Goal: Information Seeking & Learning: Learn about a topic

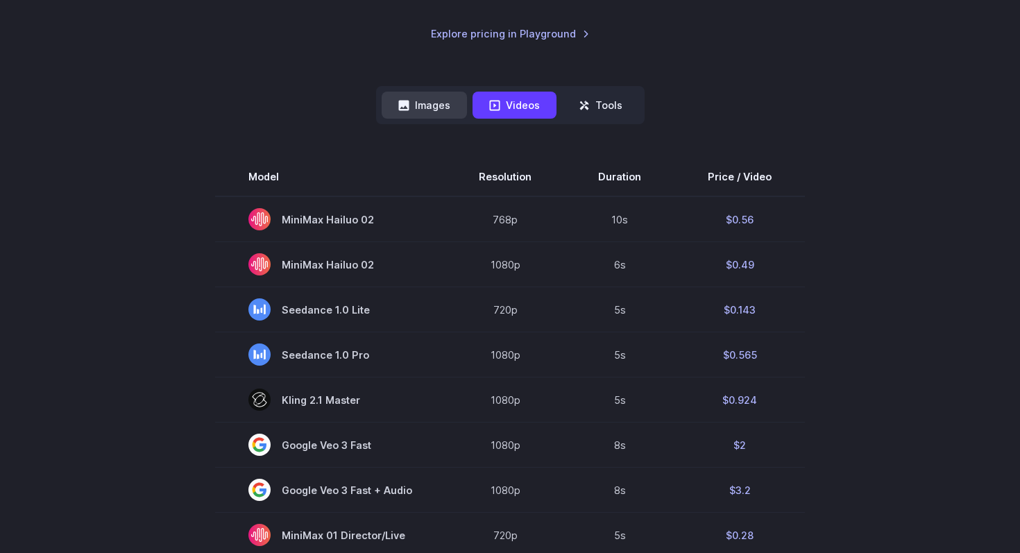
click at [430, 103] on button "Images" at bounding box center [424, 105] width 85 height 27
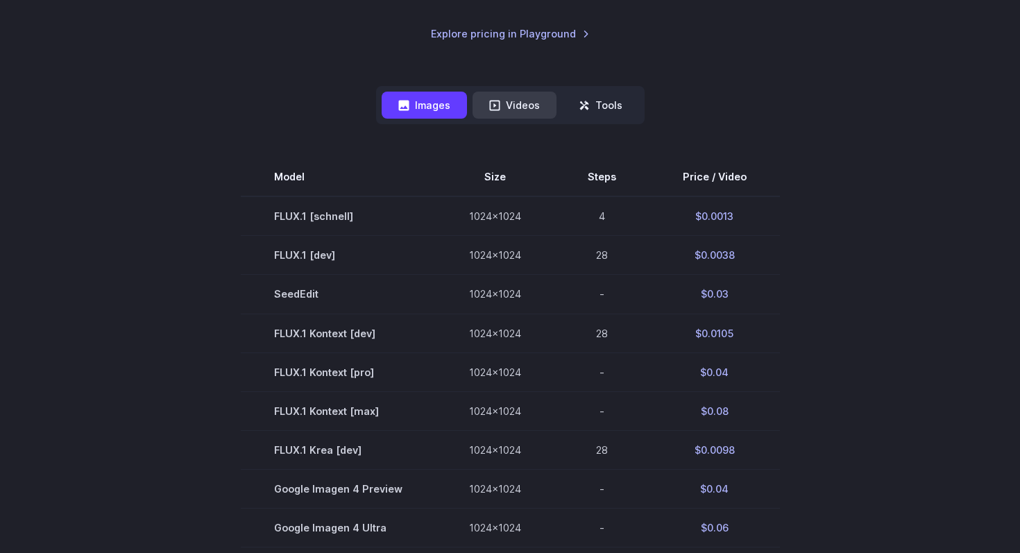
click at [519, 111] on button "Videos" at bounding box center [515, 105] width 84 height 27
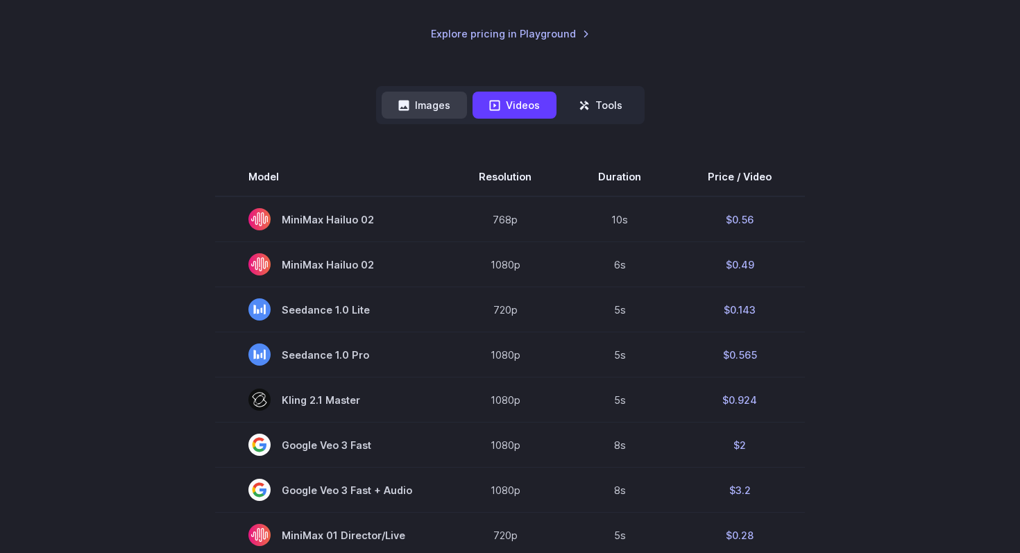
click at [437, 111] on button "Images" at bounding box center [424, 105] width 85 height 27
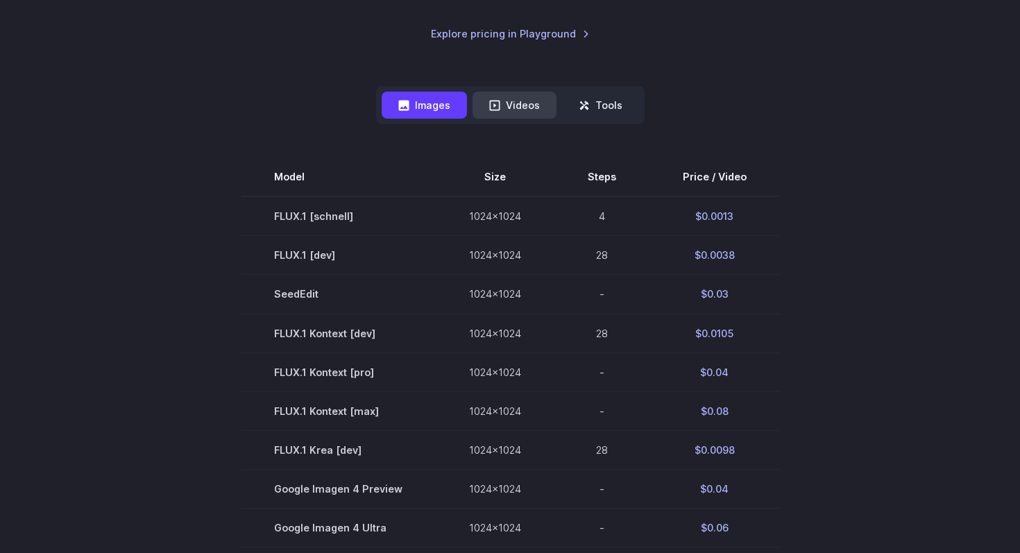
click at [493, 102] on icon at bounding box center [494, 105] width 11 height 11
click at [391, 99] on button "Images" at bounding box center [424, 105] width 85 height 27
click at [505, 100] on button "Videos" at bounding box center [515, 105] width 84 height 27
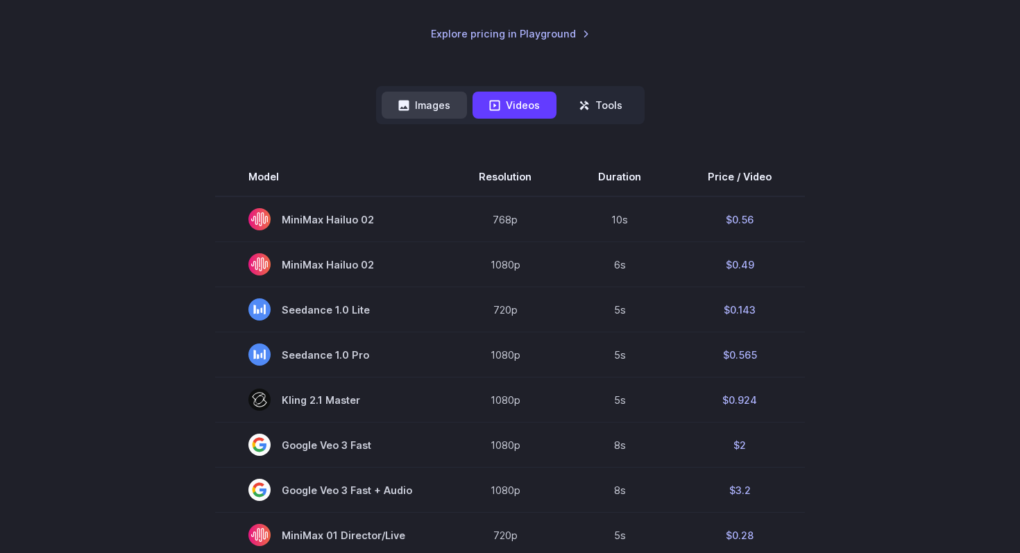
click at [444, 102] on button "Images" at bounding box center [424, 105] width 85 height 27
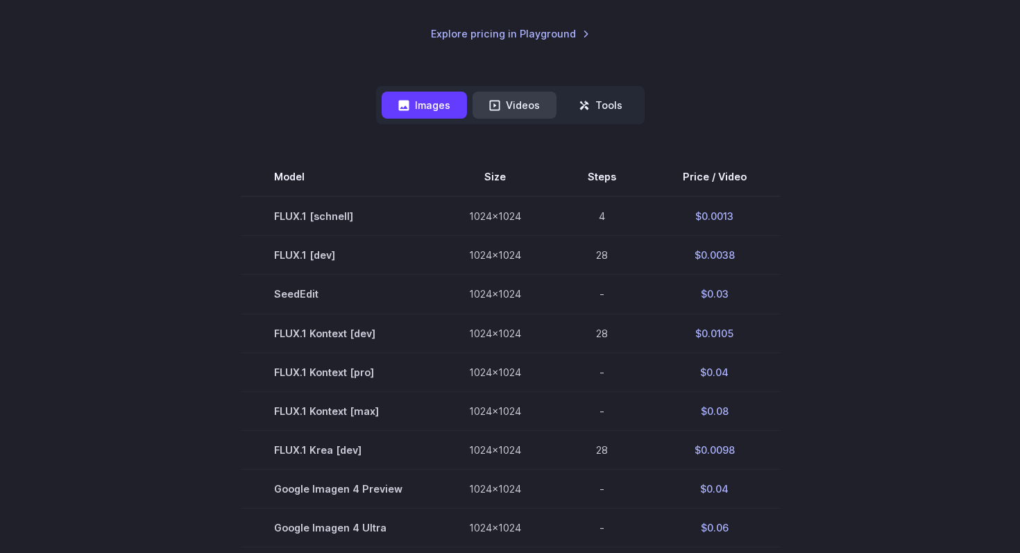
click at [503, 106] on button "Videos" at bounding box center [515, 105] width 84 height 27
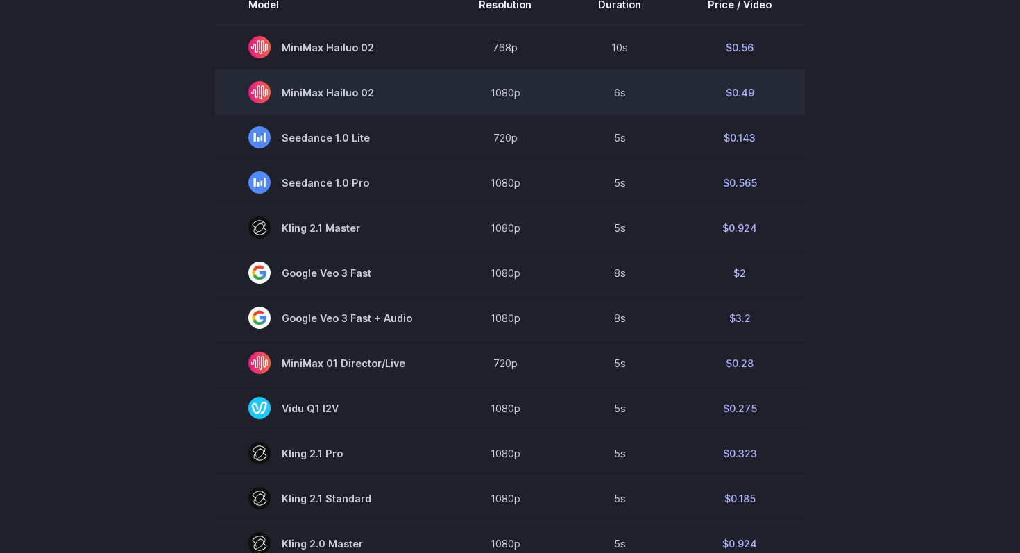
scroll to position [478, 0]
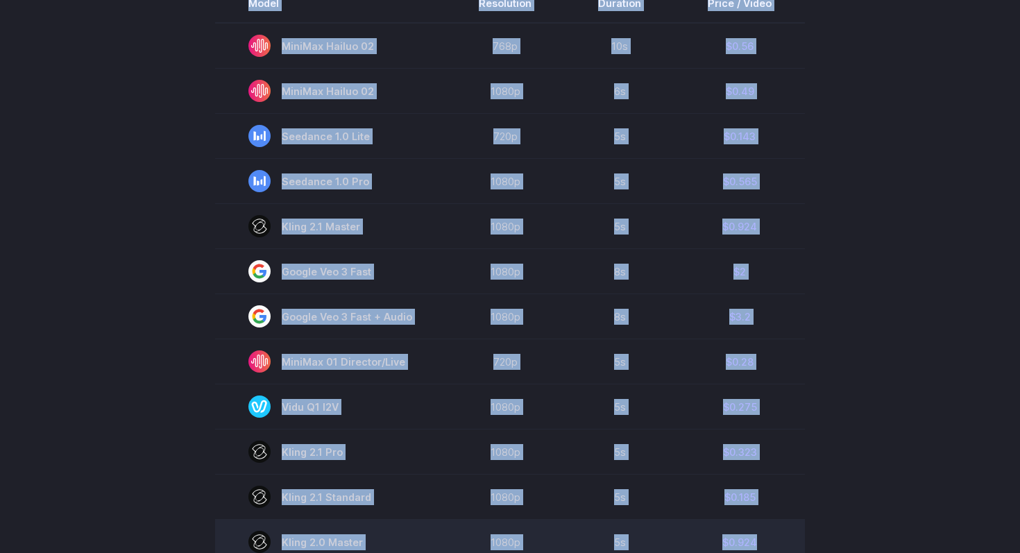
drag, startPoint x: 126, startPoint y: 233, endPoint x: 695, endPoint y: 551, distance: 651.7
click at [695, 551] on section "Model Resolution Duration Price / Video MiniMax Hailuo 02 768p 10s $0.56 MiniMa…" at bounding box center [510, 454] width 966 height 941
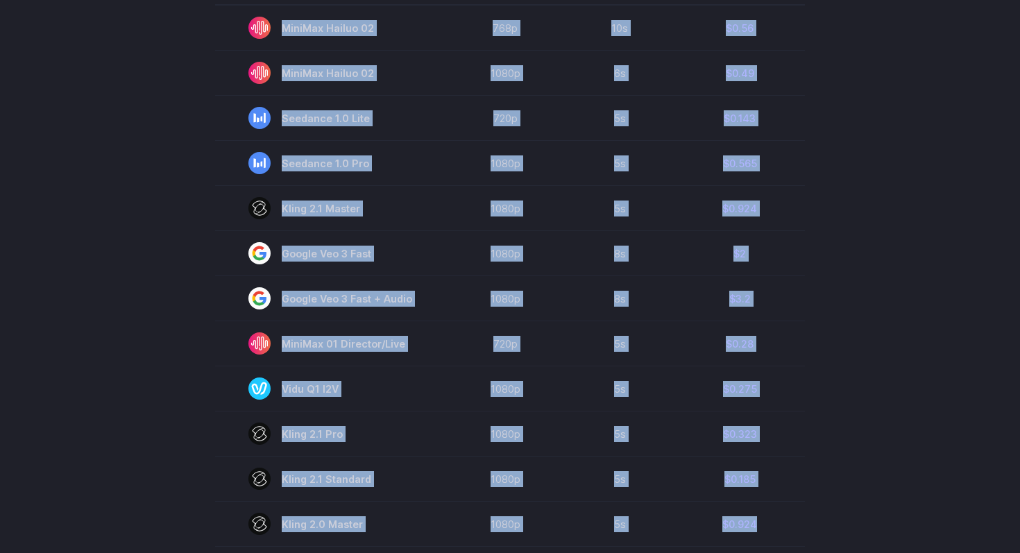
click at [190, 280] on section "Model Resolution Duration Price / Video MiniMax Hailuo 02 768p 10s $0.56 MiniMa…" at bounding box center [510, 436] width 966 height 941
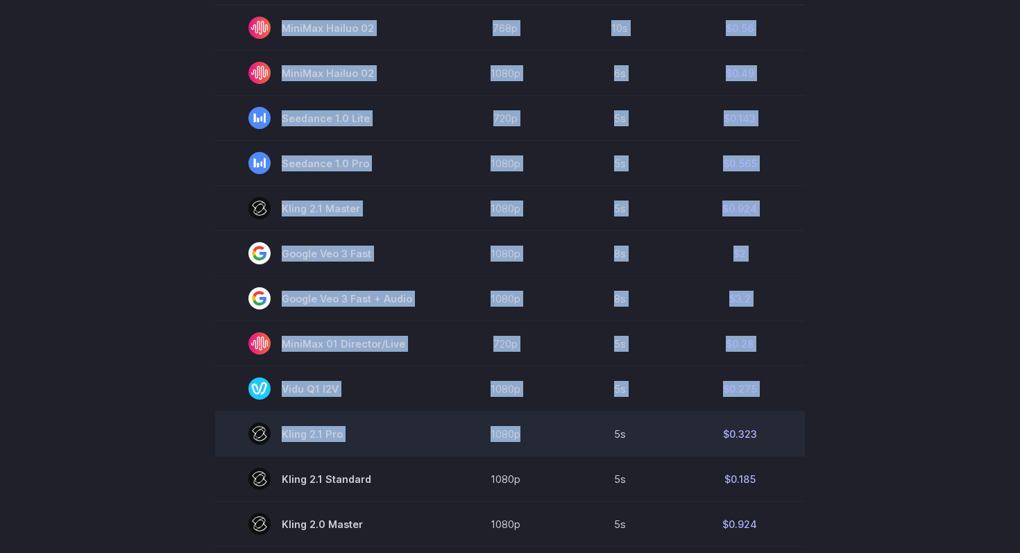
drag, startPoint x: 207, startPoint y: 224, endPoint x: 480, endPoint y: 449, distance: 354.1
click at [479, 448] on section "Model Resolution Duration Price / Video MiniMax Hailuo 02 768p 10s $0.56 MiniMa…" at bounding box center [510, 436] width 966 height 941
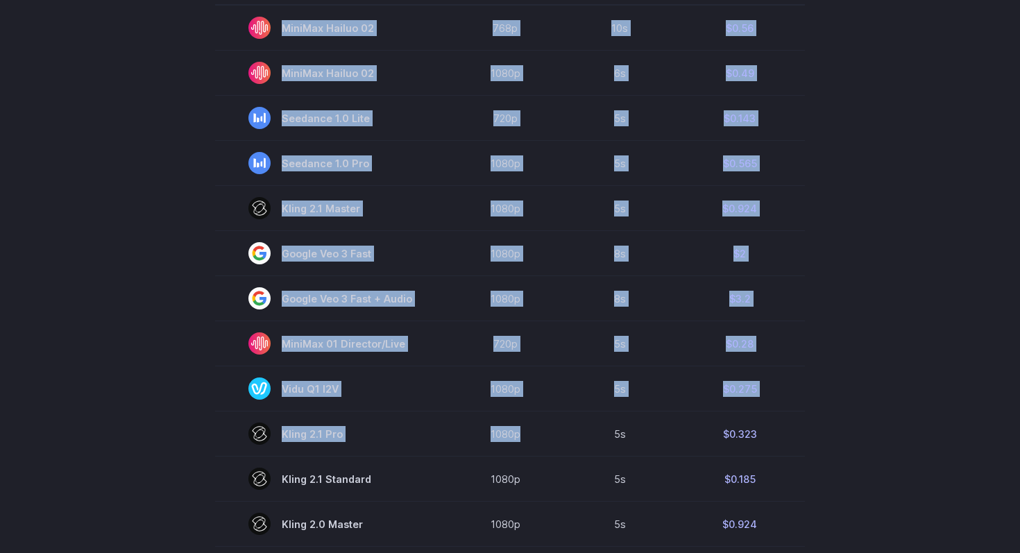
click at [151, 253] on section "Model Resolution Duration Price / Video MiniMax Hailuo 02 768p 10s $0.56 MiniMa…" at bounding box center [510, 436] width 966 height 941
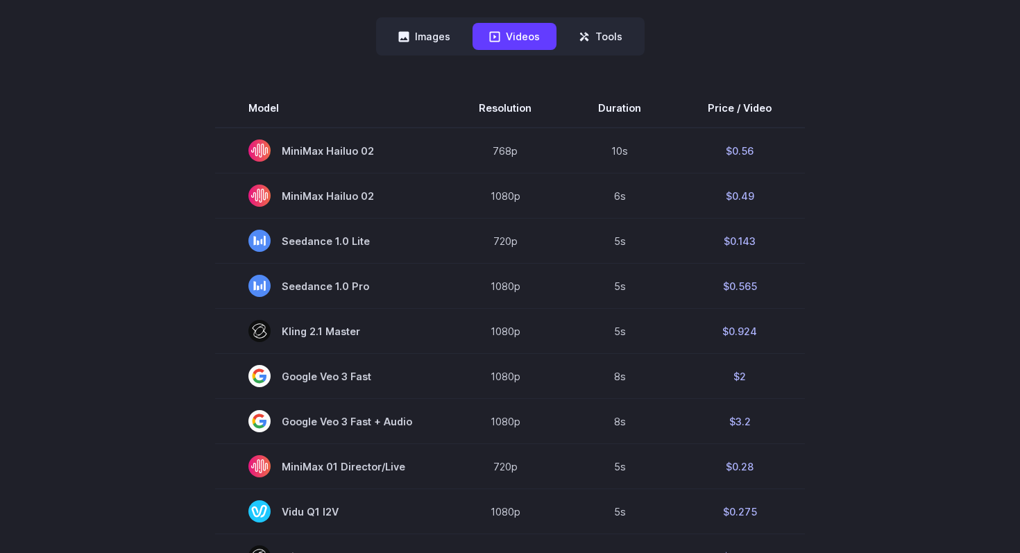
scroll to position [371, 0]
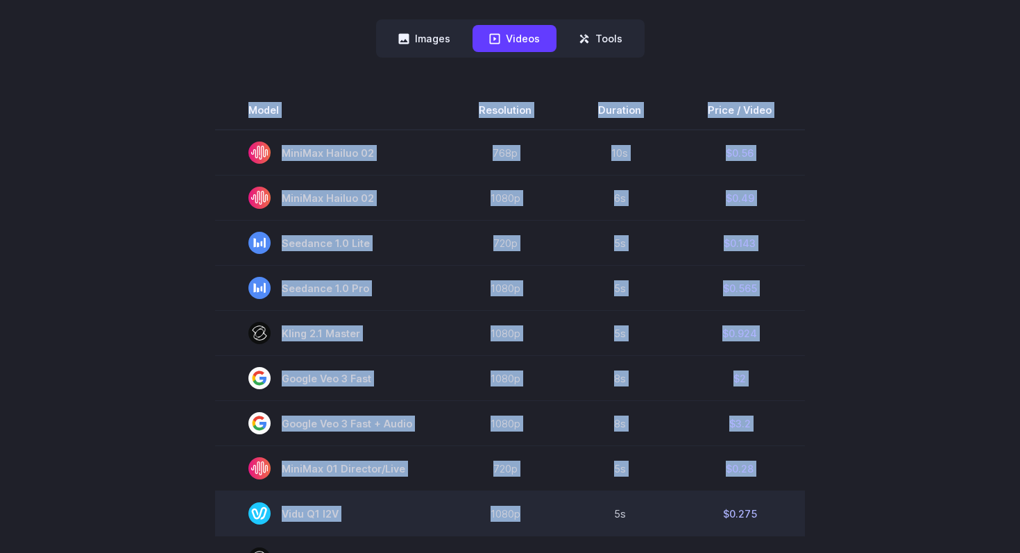
drag, startPoint x: 205, startPoint y: 167, endPoint x: 578, endPoint y: 535, distance: 523.3
click at [578, 535] on section "Model Resolution Duration Price / Video MiniMax Hailuo 02 768p 10s $0.56 MiniMa…" at bounding box center [510, 561] width 966 height 941
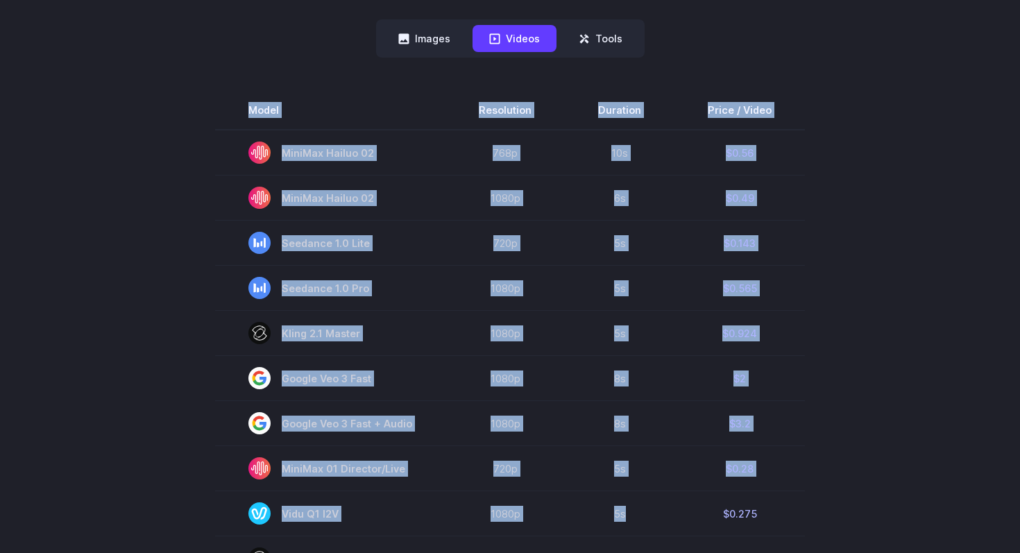
click at [156, 167] on section "Model Resolution Duration Price / Video MiniMax Hailuo 02 768p 10s $0.56 MiniMa…" at bounding box center [510, 561] width 966 height 941
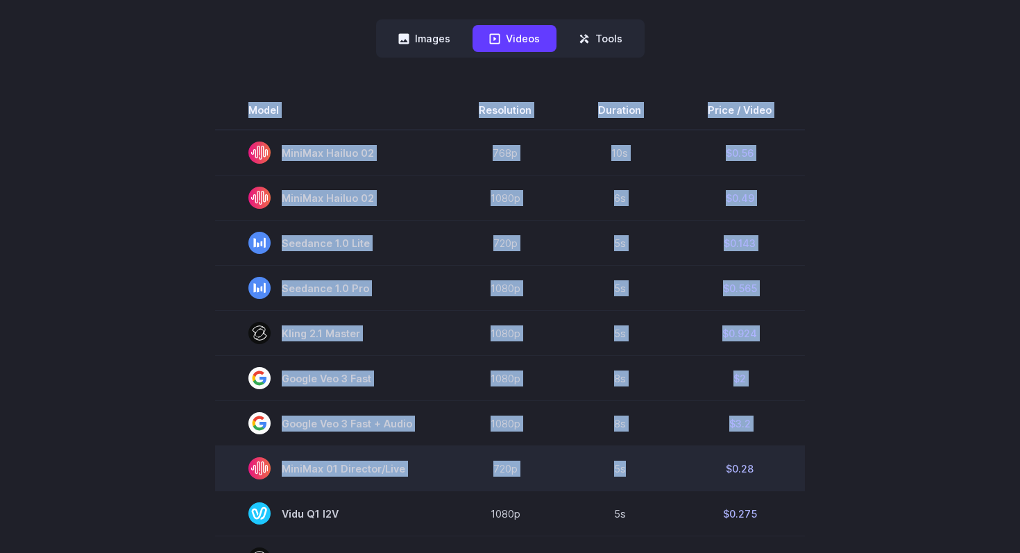
drag, startPoint x: 231, startPoint y: 107, endPoint x: 646, endPoint y: 471, distance: 552.4
click at [646, 471] on tbody "Model Resolution Duration Price / Video MiniMax Hailuo 02 768p 10s $0.56 MiniMa…" at bounding box center [510, 561] width 590 height 941
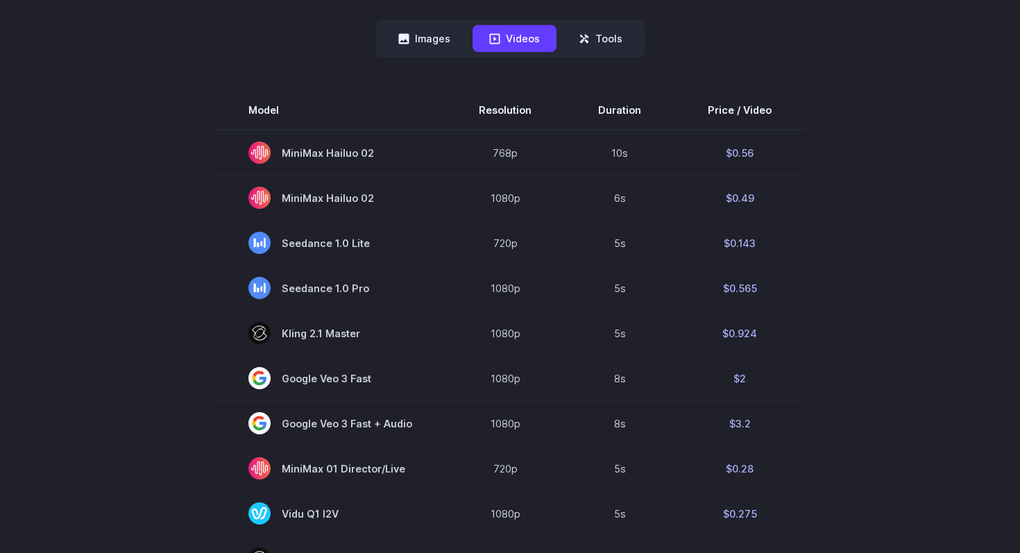
click at [118, 162] on section "Model Resolution Duration Price / Video MiniMax Hailuo 02 768p 10s $0.56 MiniMa…" at bounding box center [510, 561] width 966 height 941
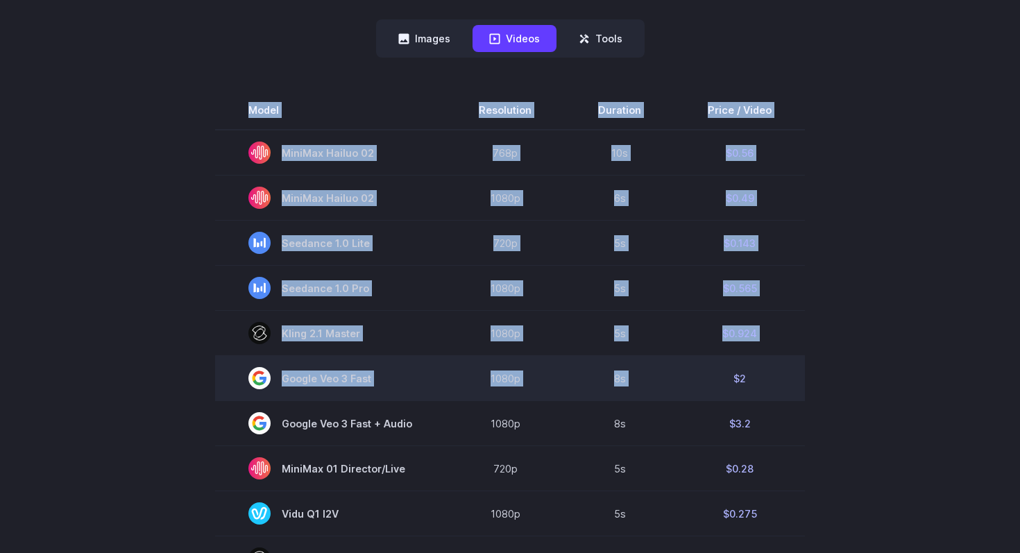
drag, startPoint x: 187, startPoint y: 117, endPoint x: 680, endPoint y: 377, distance: 557.4
click at [680, 377] on section "Model Resolution Duration Price / Video MiniMax Hailuo 02 768p 10s $0.56 MiniMa…" at bounding box center [510, 561] width 966 height 941
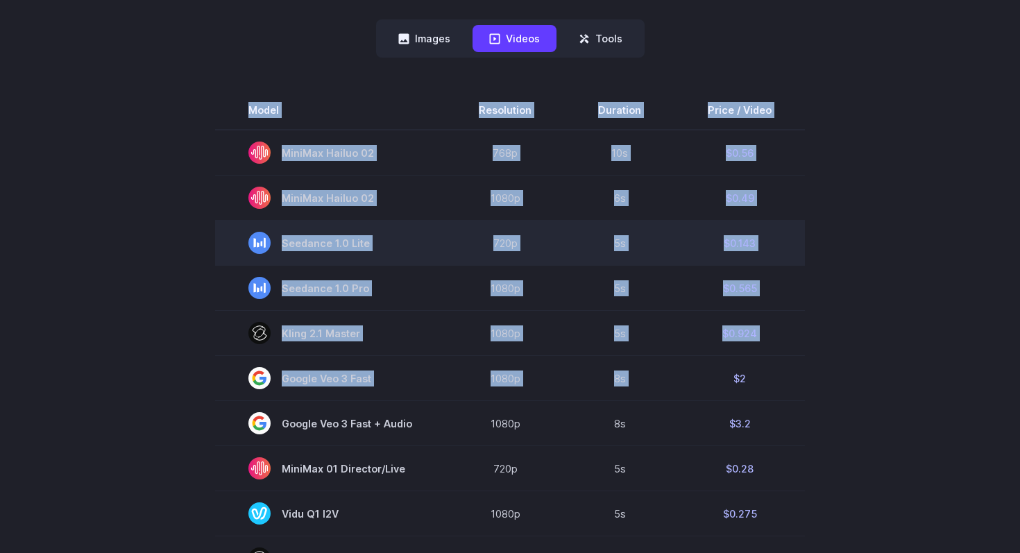
click at [365, 249] on span "Seedance 1.0 Lite" at bounding box center [331, 243] width 164 height 22
